Goal: Information Seeking & Learning: Learn about a topic

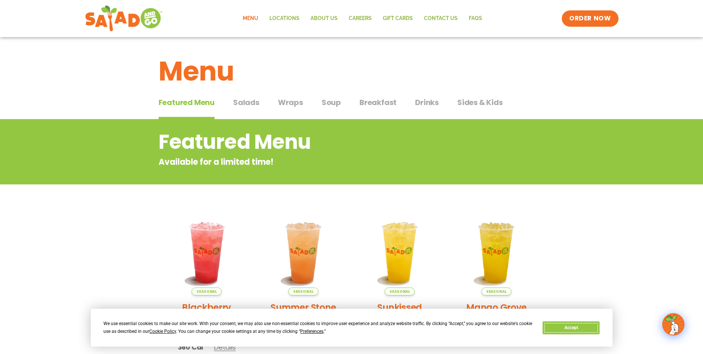
click at [569, 327] on button "Accept" at bounding box center [571, 327] width 57 height 13
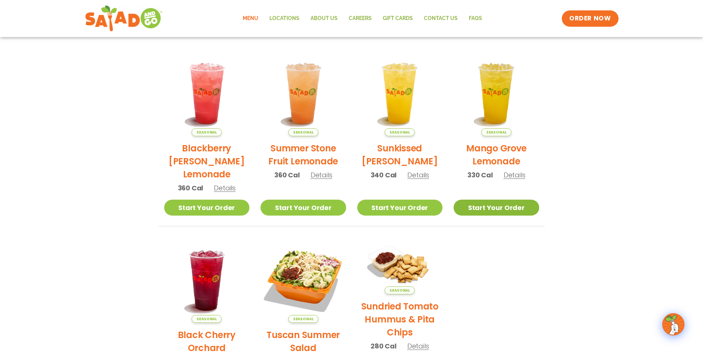
scroll to position [148, 0]
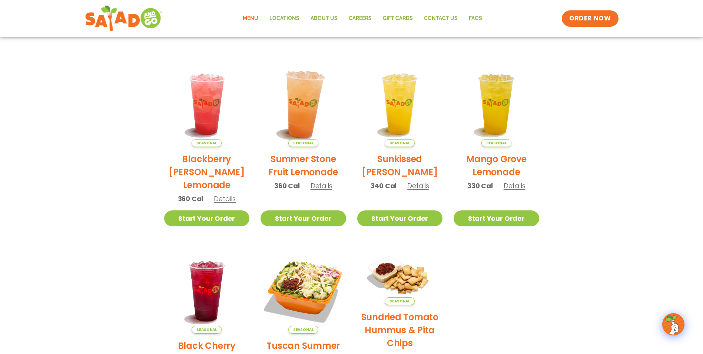
click at [293, 109] on img at bounding box center [303, 104] width 100 height 100
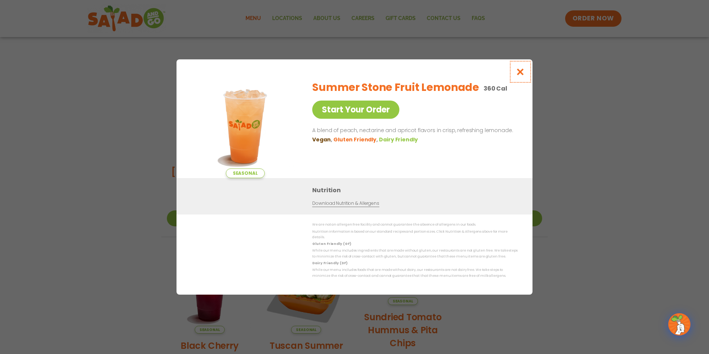
click at [521, 75] on icon "Close modal" at bounding box center [520, 72] width 9 height 8
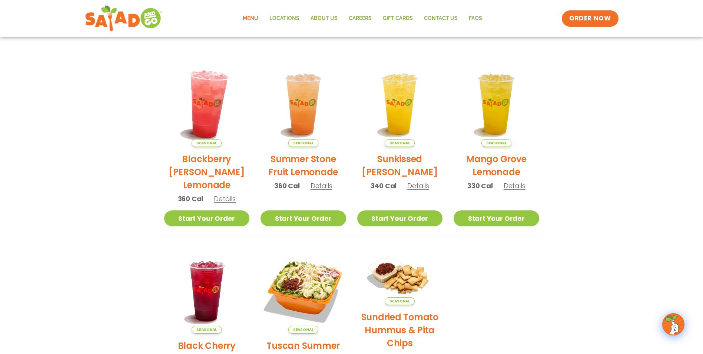
click at [210, 104] on img at bounding box center [206, 104] width 100 height 100
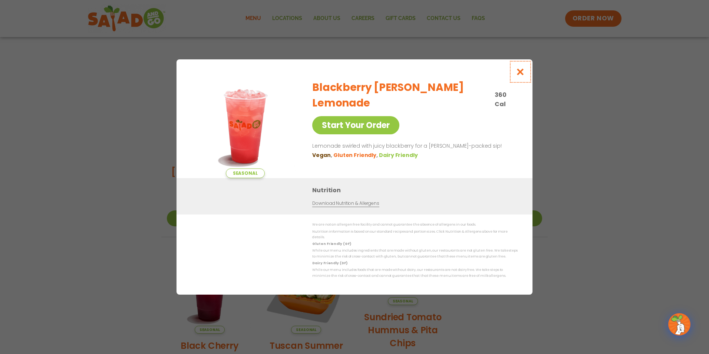
click at [524, 75] on icon "Close modal" at bounding box center [520, 72] width 9 height 8
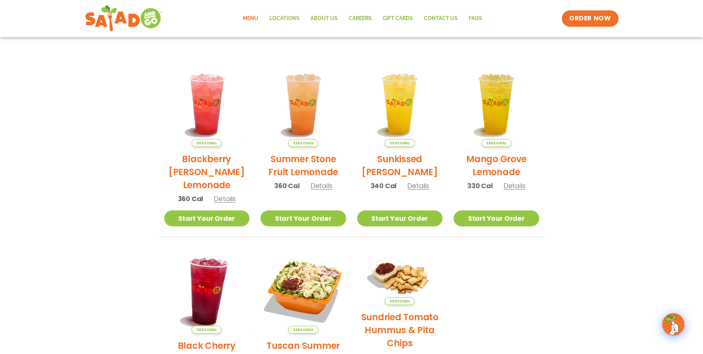
click at [214, 277] on img at bounding box center [206, 290] width 100 height 100
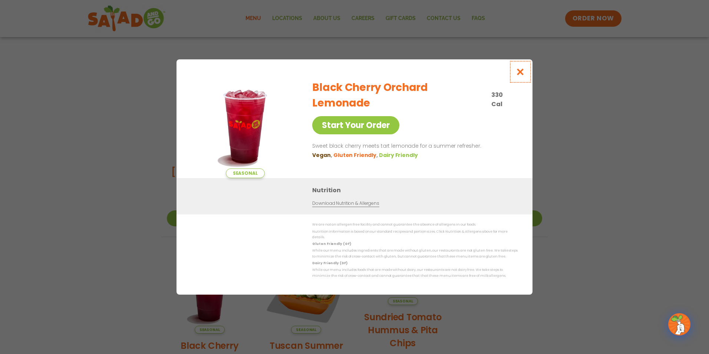
click at [520, 76] on icon "Close modal" at bounding box center [520, 72] width 9 height 8
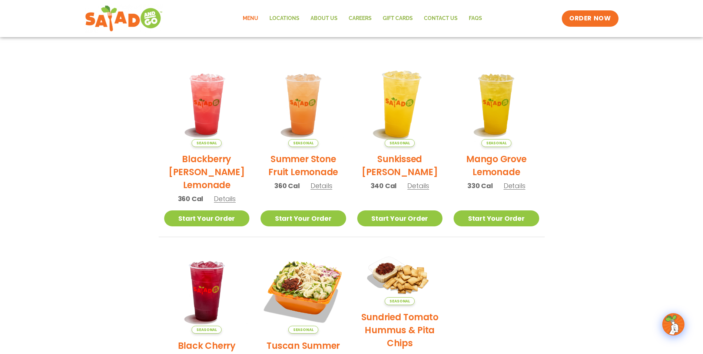
click at [391, 96] on img at bounding box center [400, 104] width 100 height 100
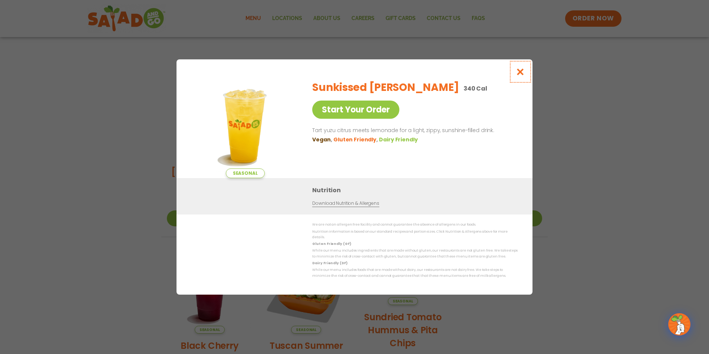
click at [527, 73] on button "Close modal" at bounding box center [520, 71] width 24 height 25
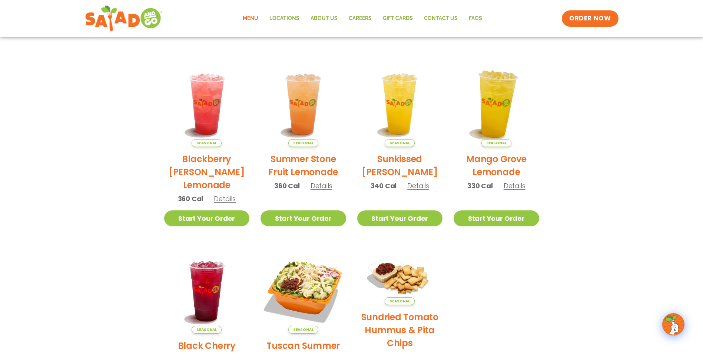
click at [497, 120] on img at bounding box center [496, 104] width 100 height 100
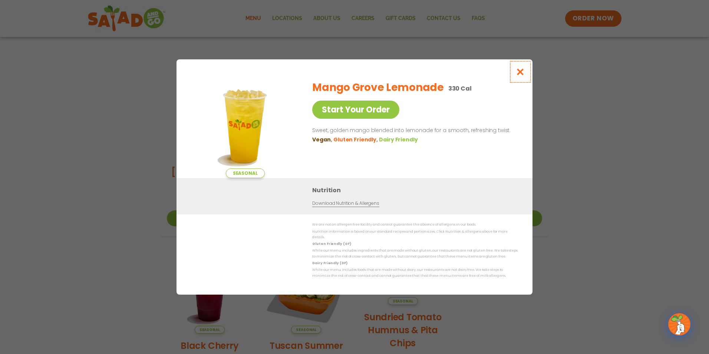
click at [521, 76] on icon "Close modal" at bounding box center [520, 72] width 9 height 8
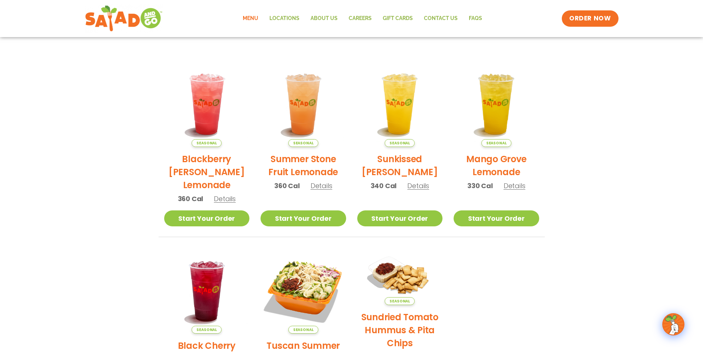
click at [570, 198] on section "Featured Menu Available for a limited time! Seasonal Blackberry [PERSON_NAME] L…" at bounding box center [351, 197] width 703 height 453
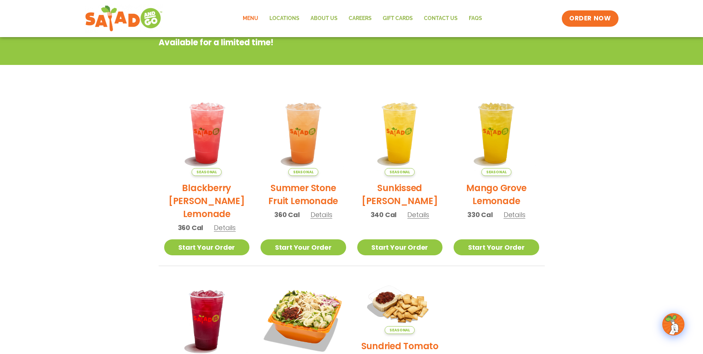
scroll to position [0, 0]
